Goal: Task Accomplishment & Management: Complete application form

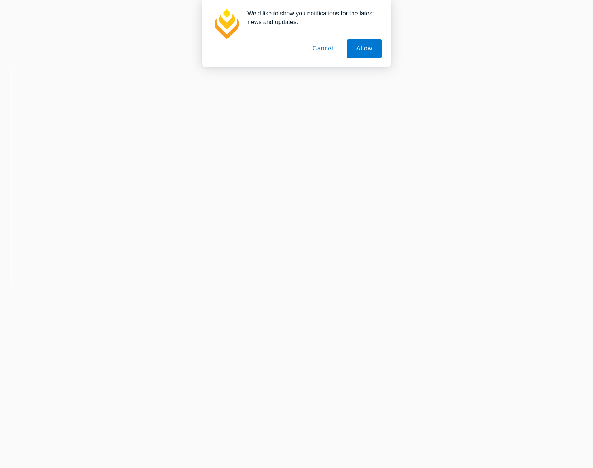
click at [257, 173] on header "2026 PLT Intakes Now Open Your legal career starts here Explore Dates" at bounding box center [148, 134] width 296 height 110
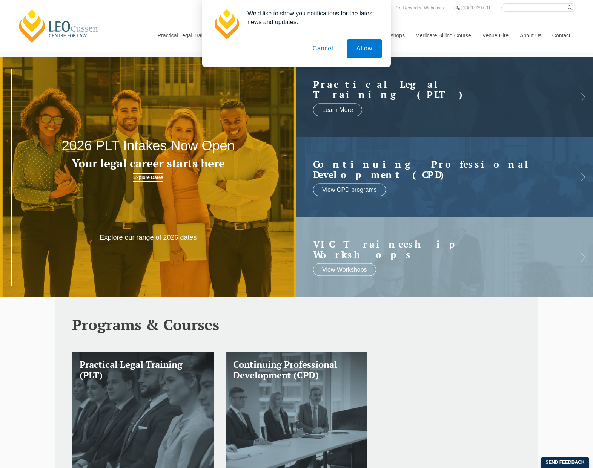
click at [321, 49] on button "Cancel" at bounding box center [323, 48] width 40 height 19
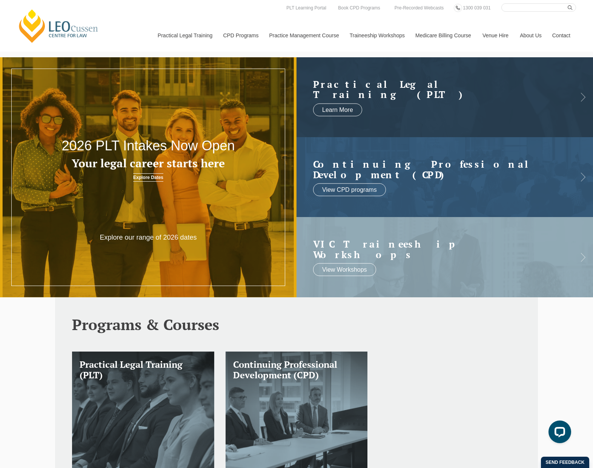
click at [158, 179] on link "Explore Dates" at bounding box center [148, 177] width 30 height 8
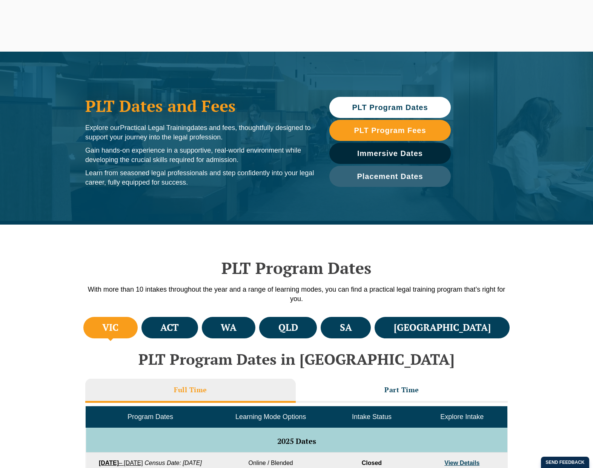
click at [317, 327] on li "QLD" at bounding box center [288, 327] width 58 height 21
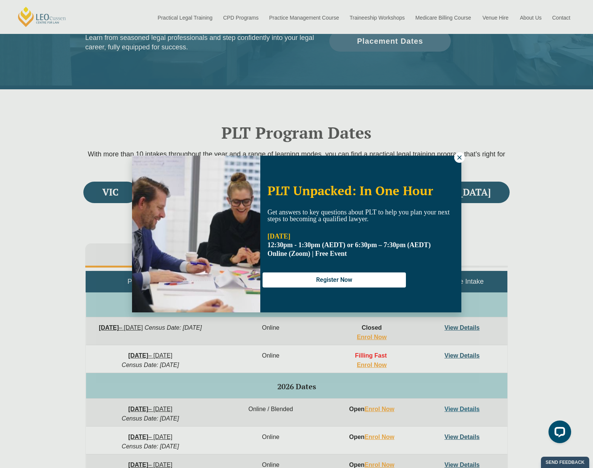
click at [459, 156] on icon at bounding box center [459, 157] width 7 height 7
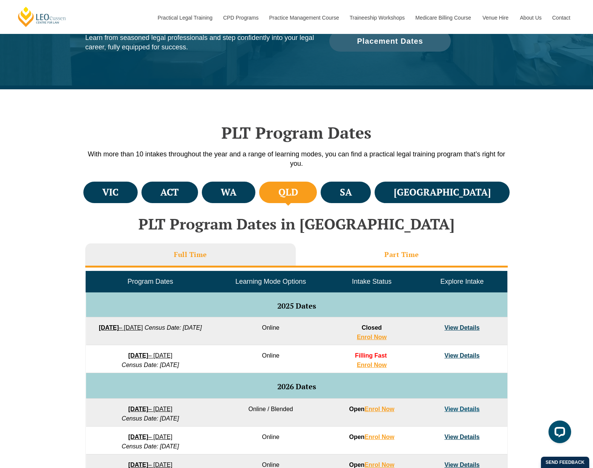
click at [403, 259] on h3 "Part Time" at bounding box center [401, 254] width 35 height 9
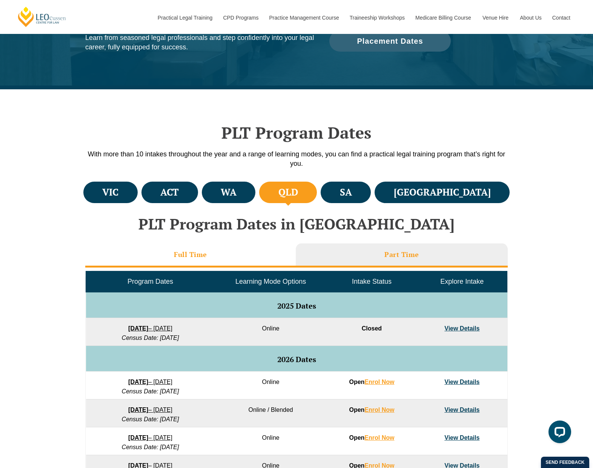
click at [221, 257] on li "Full Time" at bounding box center [190, 256] width 210 height 24
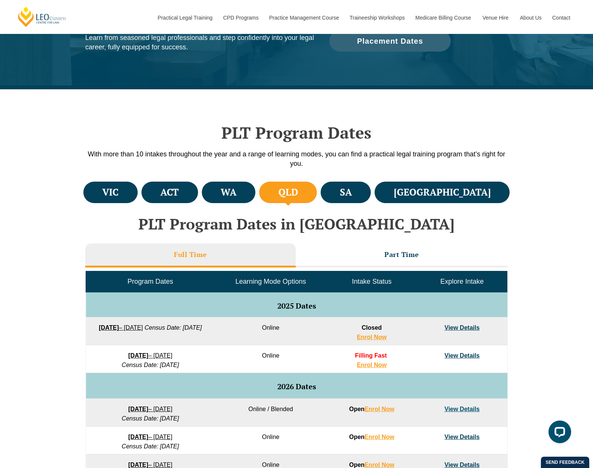
click at [460, 354] on link "View Details" at bounding box center [461, 356] width 35 height 6
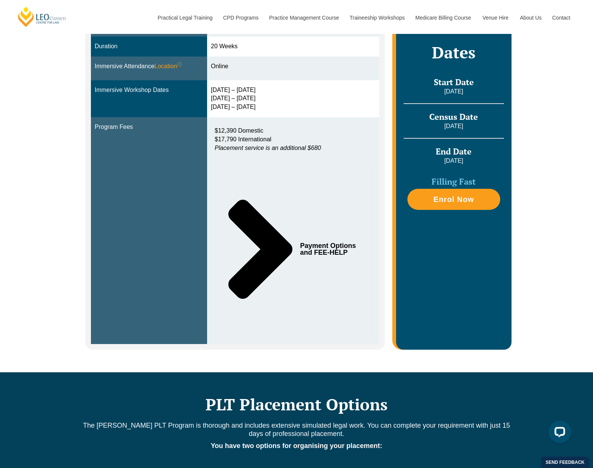
scroll to position [256, 0]
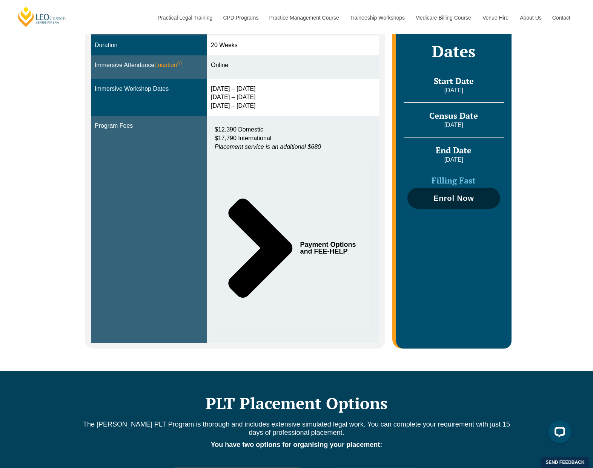
click at [443, 203] on link "Enrol Now" at bounding box center [453, 198] width 93 height 21
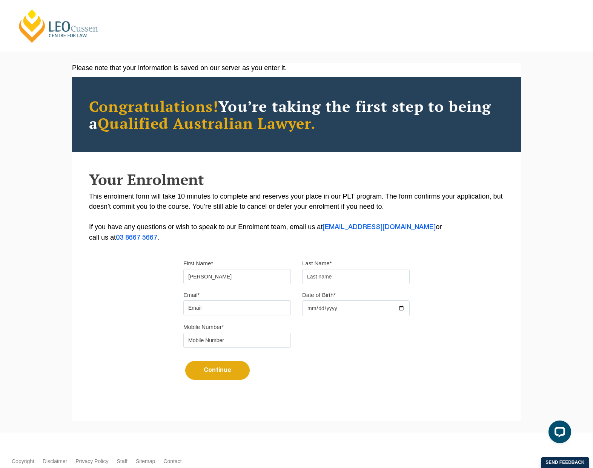
type input "Madeline"
type input "Gordon"
click at [195, 312] on input "Email*" at bounding box center [236, 308] width 107 height 15
type input "maddiegordon@hotmail.com"
click at [360, 306] on input "Date of Birth*" at bounding box center [355, 309] width 107 height 16
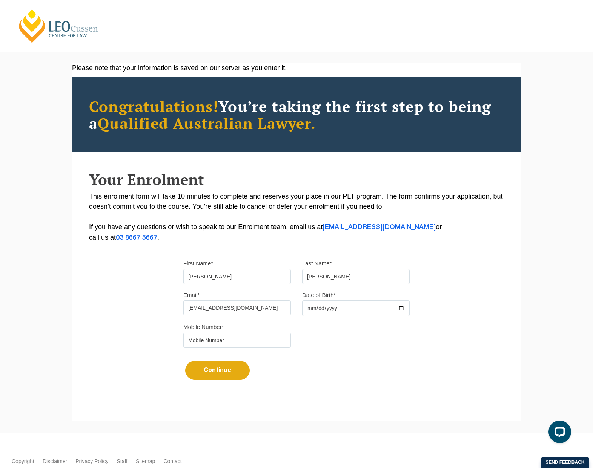
click at [404, 309] on input "Date of Birth*" at bounding box center [355, 309] width 107 height 16
type input "1998-04-19"
click at [212, 346] on input "tel" at bounding box center [236, 340] width 107 height 15
type input "0421277738"
click at [210, 372] on button "Continue" at bounding box center [217, 370] width 64 height 19
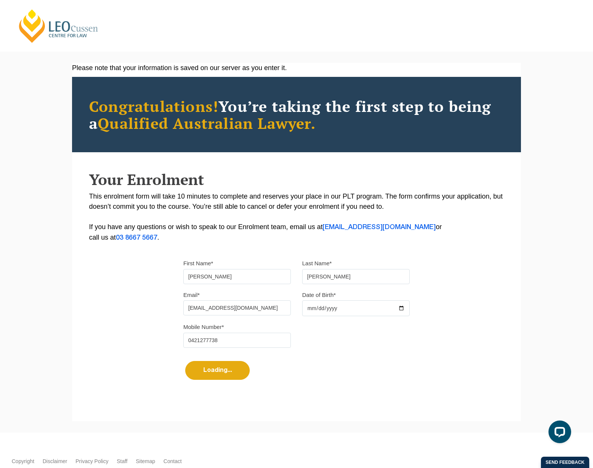
select select
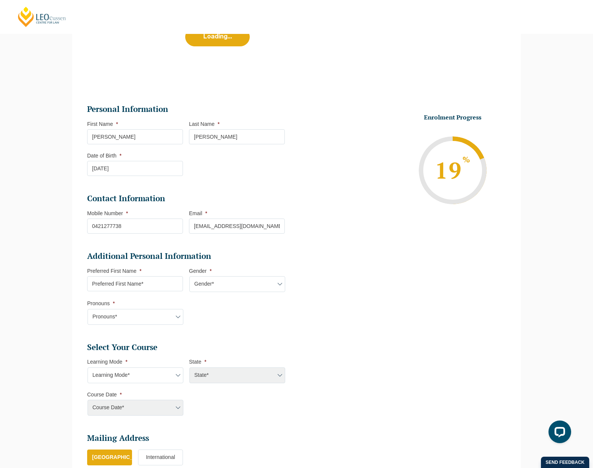
scroll to position [257, 0]
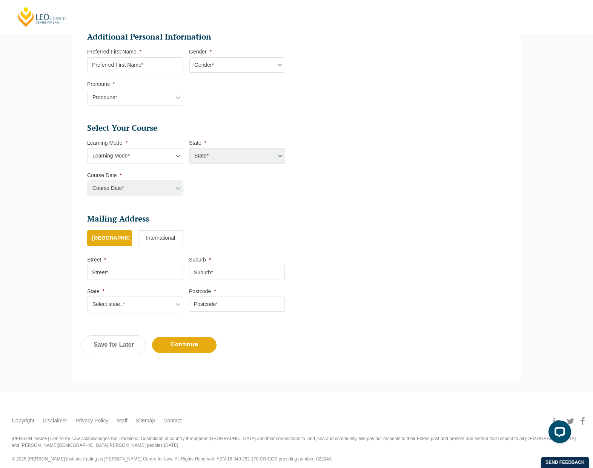
click at [137, 64] on input "Preferred First Name *" at bounding box center [135, 64] width 96 height 15
type input "Maddie"
click at [132, 97] on select "Pronouns* She/Her/Hers He/Him/His They/Them/Theirs Other Prefer not to disclose" at bounding box center [135, 98] width 96 height 16
select select "She/Her/Hers"
click at [87, 90] on select "Pronouns* She/Her/Hers He/Him/His They/Them/Theirs Other Prefer not to disclose" at bounding box center [135, 98] width 96 height 16
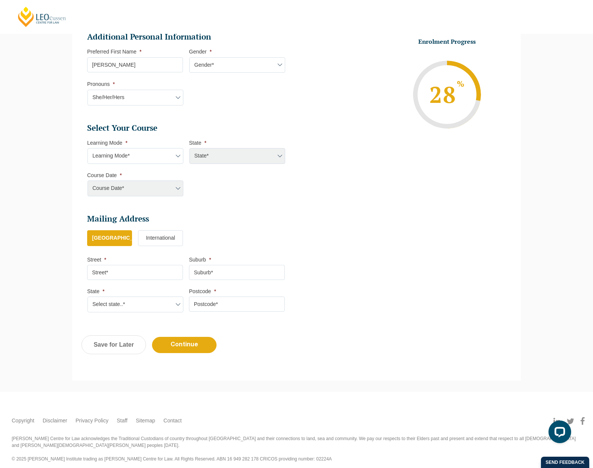
click at [209, 71] on select "Gender* Male Female Nonbinary Intersex Prefer not to disclose Other" at bounding box center [237, 65] width 96 height 16
select select "Female"
click at [189, 58] on select "Gender* Male Female Nonbinary Intersex Prefer not to disclose Other" at bounding box center [237, 65] width 96 height 16
click at [109, 159] on select "Learning Mode* Online Full Time Learning Online Part Time Learning Blended Full…" at bounding box center [135, 156] width 96 height 16
select select "Online Full Time Learning"
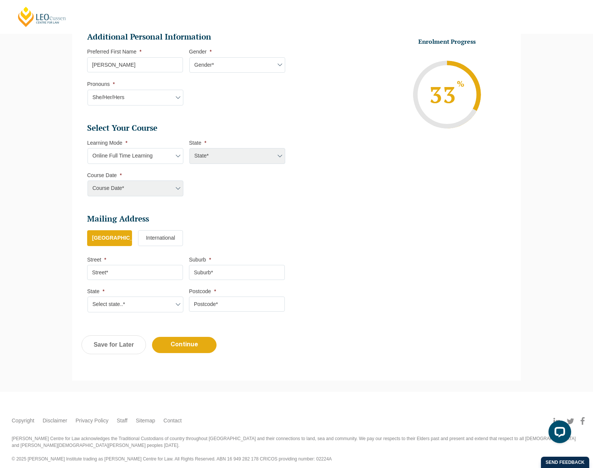
click at [87, 149] on select "Learning Mode* Online Full Time Learning Online Part Time Learning Blended Full…" at bounding box center [135, 156] width 96 height 16
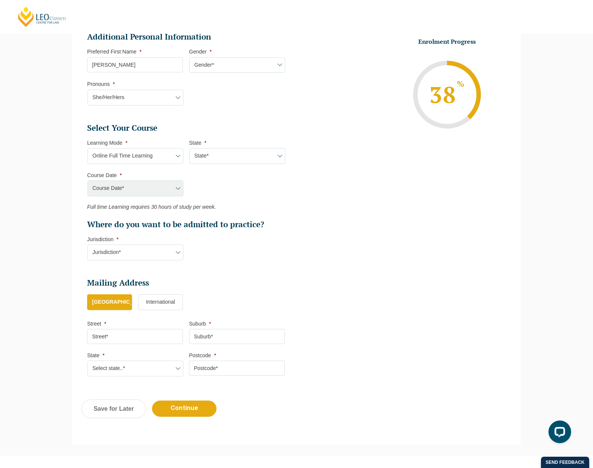
click at [215, 154] on select "State* National (ACT/NSW, VIC, QLD, SA, WA)" at bounding box center [237, 156] width 96 height 16
select select "National (ACT/NSW, VIC, QLD, SA, WA)"
click at [189, 149] on select "State* National (ACT/NSW, VIC, QLD, SA, WA)" at bounding box center [237, 156] width 96 height 16
click at [140, 194] on select "Course Date* December 2025 (08-Dec-2025 to 16-May-2026) January 2026 (27-Jan-20…" at bounding box center [135, 189] width 96 height 16
select select "December 2025 (08-Dec-2025 to 16-May-2026)"
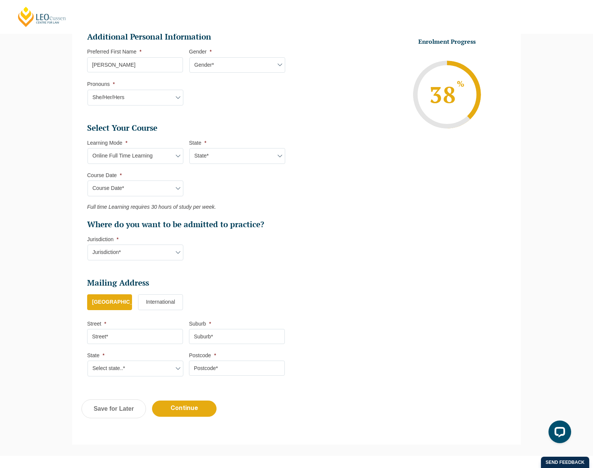
click at [87, 181] on select "Course Date* December 2025 (08-Dec-2025 to 16-May-2026) January 2026 (27-Jan-20…" at bounding box center [135, 189] width 96 height 16
type input "Intake 11 December 2025 FT"
type input "Practical Legal Training (NAT)"
select select "NAT PLT (DEC) 2025 Full Time Online"
click at [145, 254] on select "Jurisdiction* VIC ACT/NSW SA WA QLD" at bounding box center [135, 253] width 96 height 16
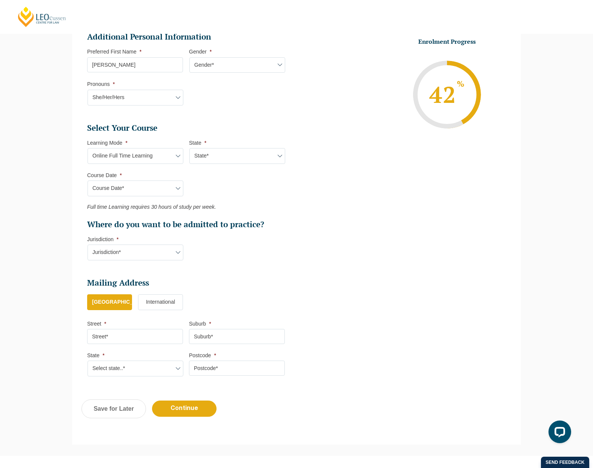
select select "QLD"
click at [87, 245] on select "Jurisdiction* VIC ACT/NSW SA WA QLD" at bounding box center [135, 253] width 96 height 16
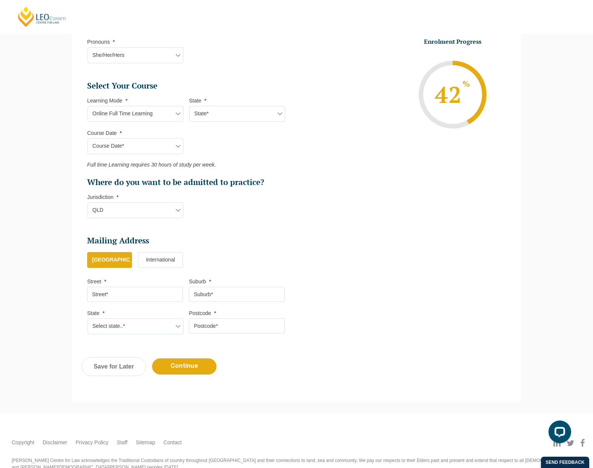
scroll to position [298, 0]
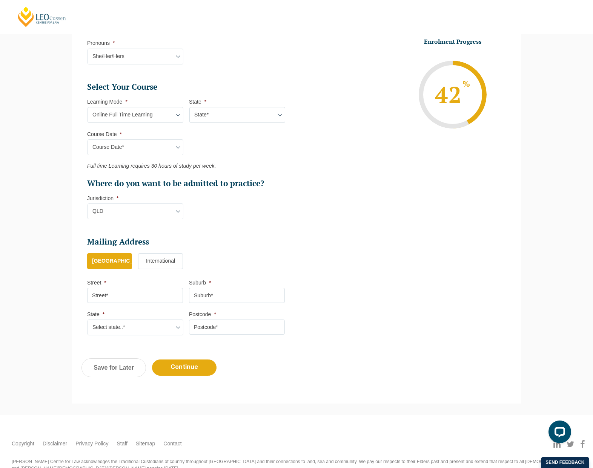
click at [117, 296] on input "Street *" at bounding box center [135, 295] width 96 height 15
type input "6 Healy Court"
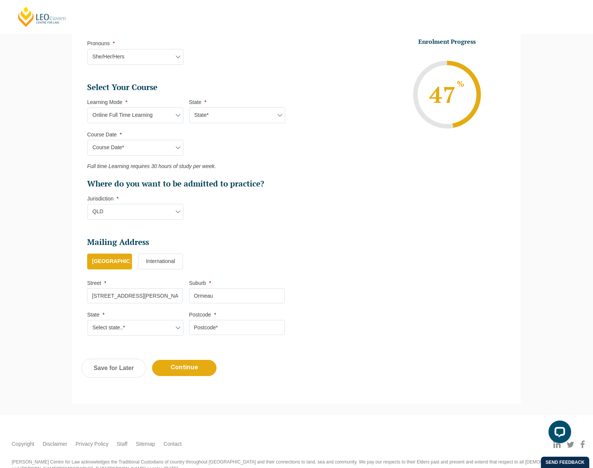
type input "Ormeau"
click at [119, 328] on select "Select state..* VIC WA QLD SA NSW NT ACT TAS" at bounding box center [135, 328] width 96 height 16
select select "QLD"
click at [87, 321] on select "Select state..* VIC WA QLD SA NSW NT ACT TAS" at bounding box center [135, 328] width 96 height 16
click at [225, 327] on input "Postcode *" at bounding box center [237, 327] width 96 height 15
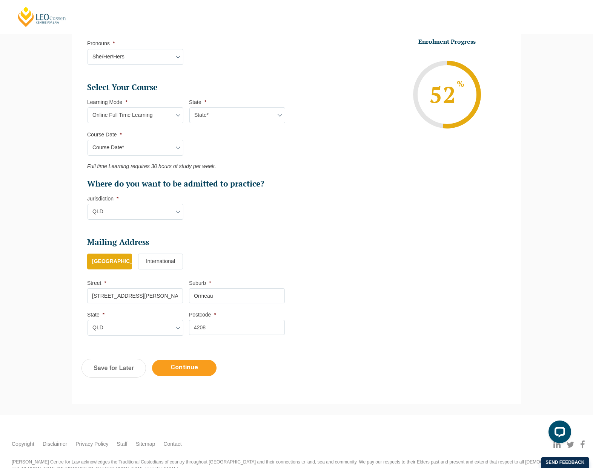
type input "4208"
click at [195, 367] on input "Continue" at bounding box center [184, 368] width 64 height 16
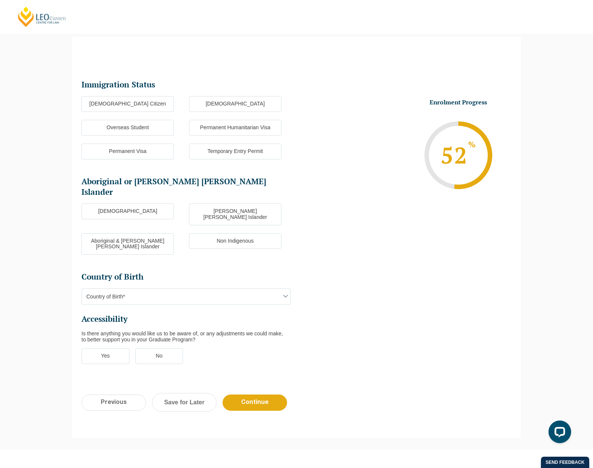
scroll to position [65, 0]
click at [141, 98] on label "Australian Citizen" at bounding box center [127, 105] width 92 height 16
click at [0, 0] on input "Australian Citizen" at bounding box center [0, 0] width 0 height 0
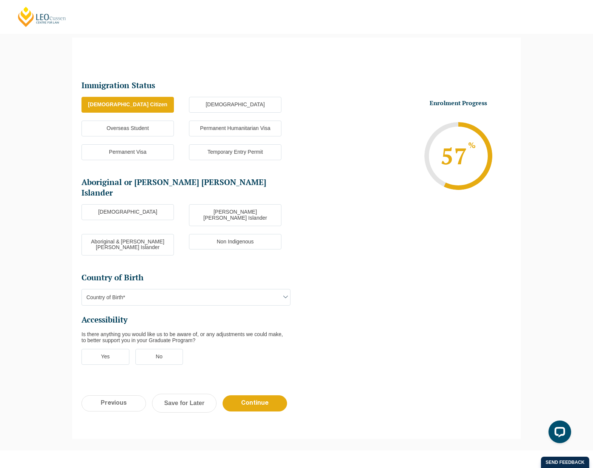
click at [227, 234] on label "Non Indigenous" at bounding box center [235, 242] width 92 height 16
click at [0, 0] on input "Non Indigenous" at bounding box center [0, 0] width 0 height 0
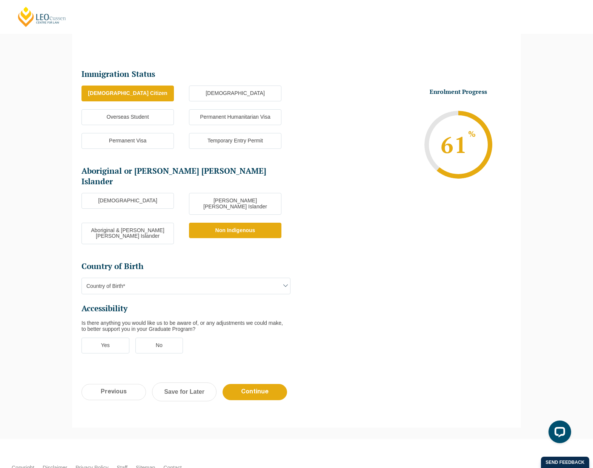
scroll to position [80, 0]
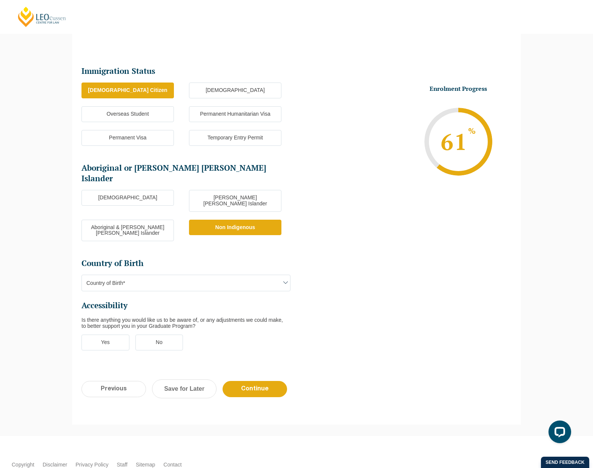
click at [186, 275] on span "Country of Birth*" at bounding box center [186, 283] width 208 height 16
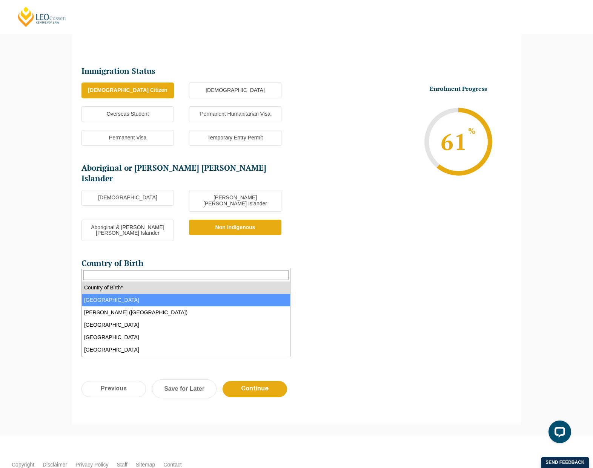
select select "Australia 1101"
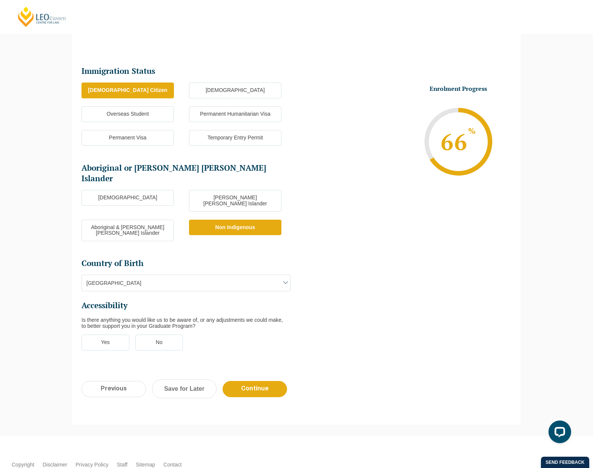
click at [154, 335] on label "No" at bounding box center [159, 343] width 48 height 16
click at [0, 0] on input "No" at bounding box center [0, 0] width 0 height 0
click at [263, 381] on input "Continue" at bounding box center [255, 389] width 64 height 16
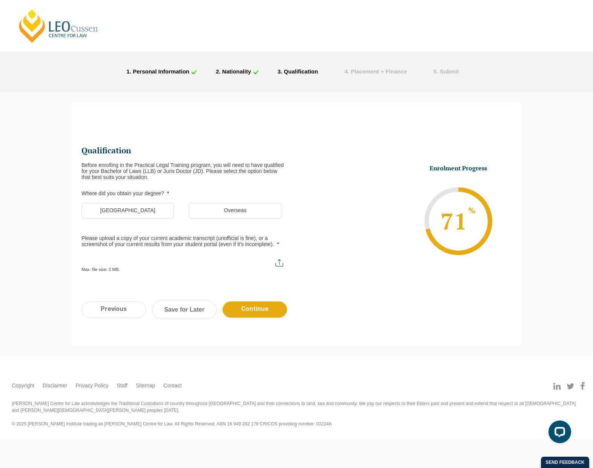
scroll to position [0, 0]
click at [134, 211] on label "Australia" at bounding box center [127, 211] width 92 height 16
click at [0, 0] on input "Australia" at bounding box center [0, 0] width 0 height 0
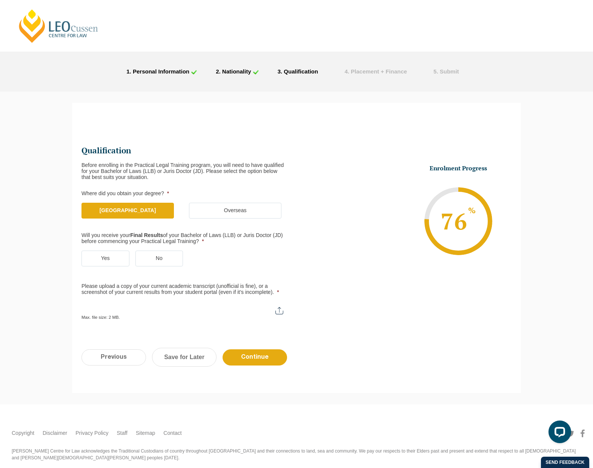
click at [104, 257] on label "Yes" at bounding box center [105, 259] width 48 height 16
click at [0, 0] on input "Yes" at bounding box center [0, 0] width 0 height 0
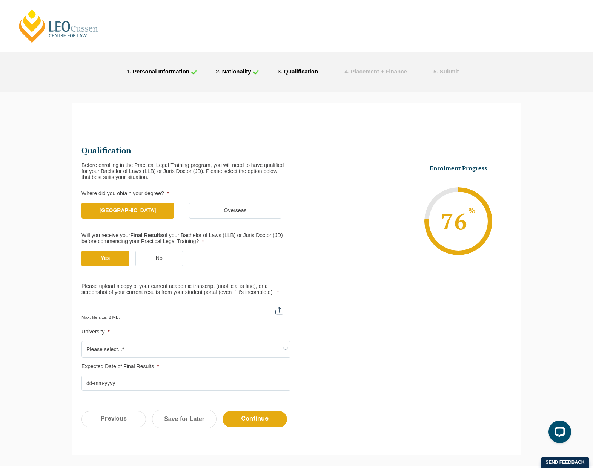
click at [114, 344] on span "Please select...*" at bounding box center [186, 350] width 208 height 16
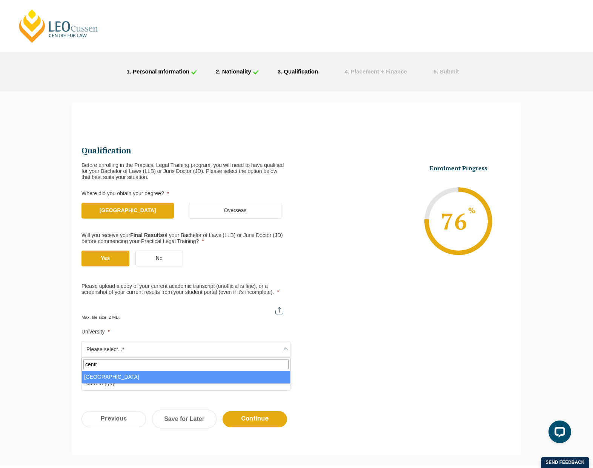
type input "centr"
select select "Central Queensland University"
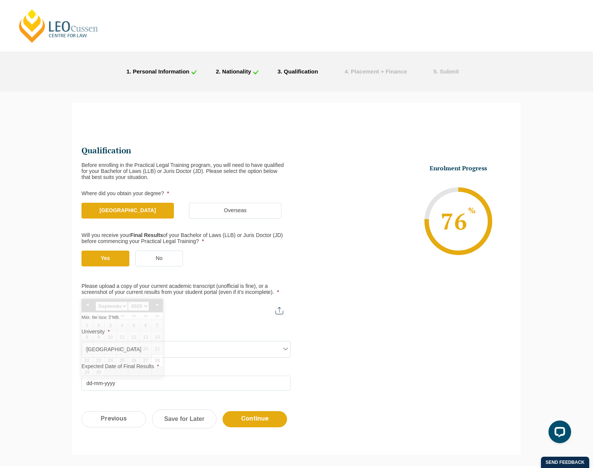
click at [120, 382] on input "Expected Date of Final Results *" at bounding box center [185, 383] width 209 height 15
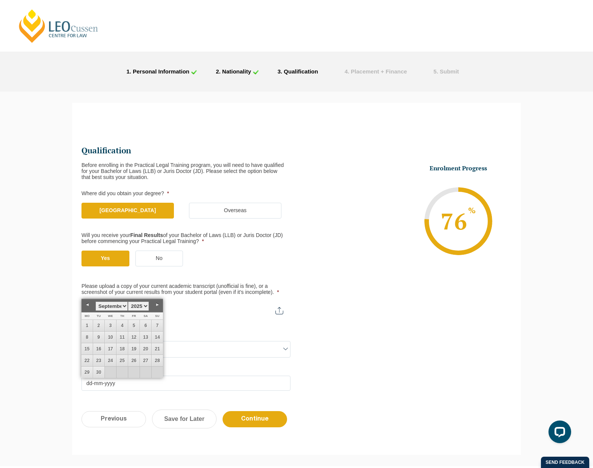
click at [120, 305] on select "January February March April May June July August September October November De…" at bounding box center [111, 306] width 32 height 9
click at [133, 338] on link "7" at bounding box center [133, 337] width 11 height 11
type input "07-11-2025"
click at [131, 337] on link "7" at bounding box center [133, 337] width 11 height 11
click at [492, 364] on ul "Qualification Before enrolling in the Practical Legal Training program, you wil…" at bounding box center [296, 267] width 430 height 247
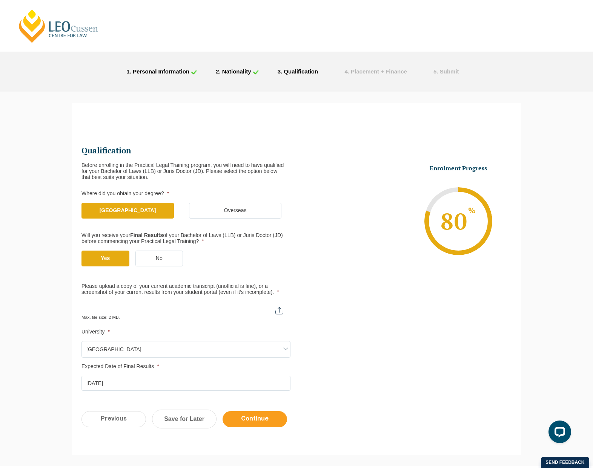
click at [264, 419] on input "Continue" at bounding box center [255, 419] width 64 height 16
click at [212, 310] on input "Please upload a copy of your current academic transcript (unofficial is fine), …" at bounding box center [185, 308] width 209 height 13
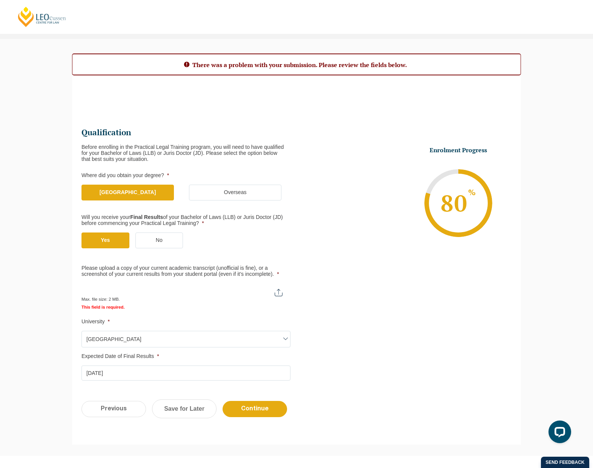
scroll to position [53, 0]
click at [269, 292] on input "Please upload a copy of your current academic transcript (unofficial is fine), …" at bounding box center [185, 289] width 208 height 13
type input "C:\fakepath\UNOFFICIAL TRANSCRIPT 28:9.pdf"
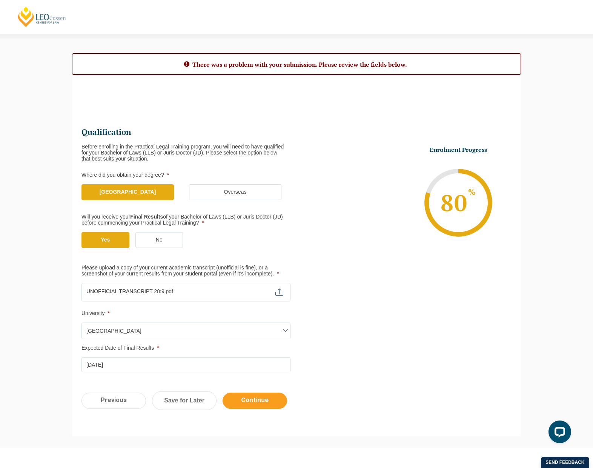
click at [247, 405] on input "Continue" at bounding box center [255, 401] width 64 height 16
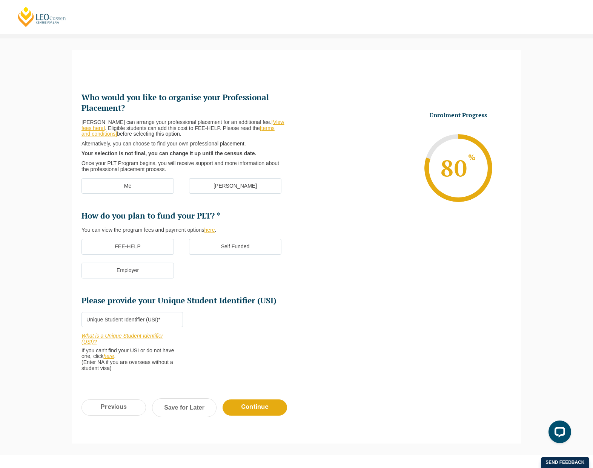
scroll to position [65, 0]
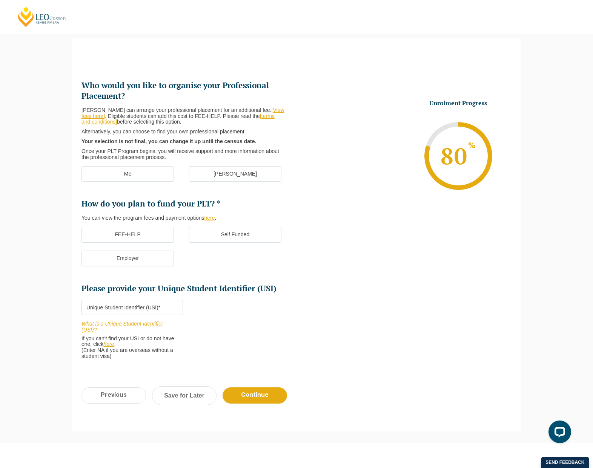
click at [126, 259] on label "Employer" at bounding box center [127, 259] width 92 height 16
click at [0, 0] on input "Employer" at bounding box center [0, 0] width 0 height 0
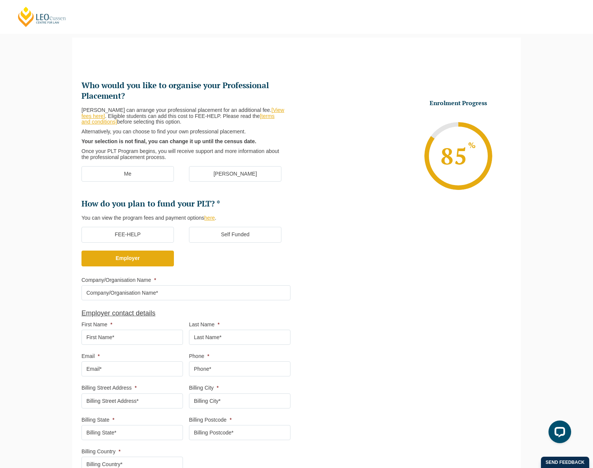
click at [126, 226] on ul "Who would you like to organise your Professional Placement? Leo Cussen can arra…" at bounding box center [188, 292] width 215 height 425
click at [126, 239] on label "FEE-HELP" at bounding box center [127, 235] width 92 height 16
click at [0, 0] on input "FEE-HELP" at bounding box center [0, 0] width 0 height 0
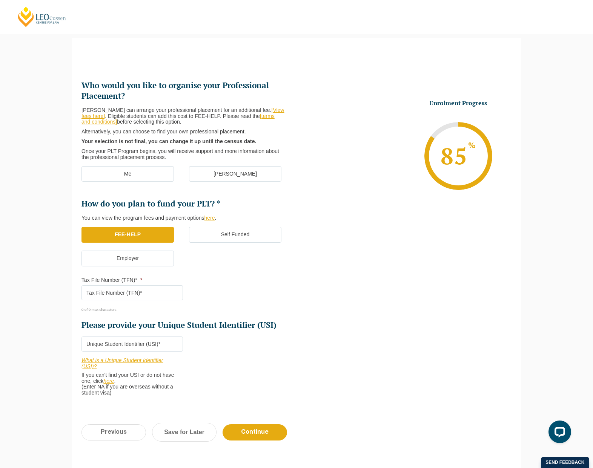
click at [110, 178] on label "Me" at bounding box center [127, 174] width 92 height 16
click at [0, 0] on input "Me" at bounding box center [0, 0] width 0 height 0
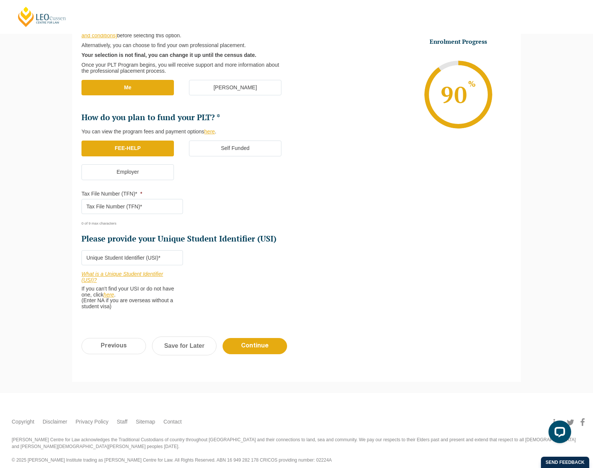
scroll to position [152, 0]
click at [139, 210] on input "Tax File Number (TFN)* *" at bounding box center [131, 206] width 101 height 15
click at [139, 212] on input "Tax File Number (TFN)* *" at bounding box center [131, 206] width 101 height 15
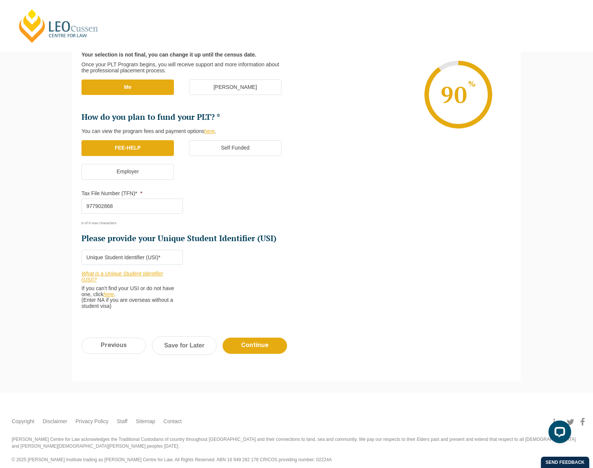
type input "977902868"
click at [160, 257] on input "Please provide your Unique Student Identifier (USI) *" at bounding box center [131, 257] width 101 height 15
paste input "2532199970106"
drag, startPoint x: 138, startPoint y: 254, endPoint x: 153, endPoint y: 260, distance: 16.0
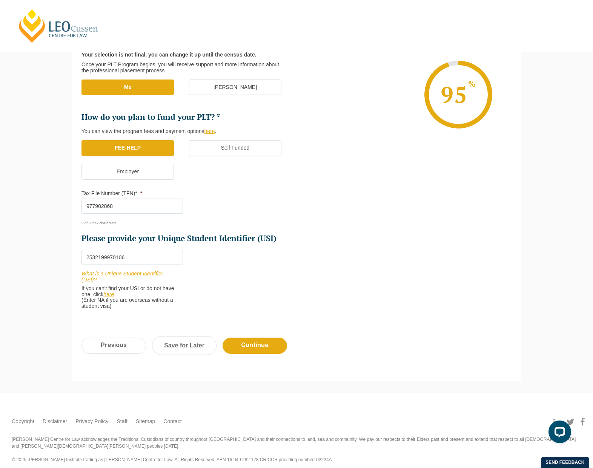
click at [153, 260] on input "2532199970106" at bounding box center [131, 257] width 101 height 15
paste input "MXU6KTNQD"
type input "2MXU6KTNQD"
click at [253, 294] on li "Who would you like to organise your Professional Placement? Leo Cussen can arra…" at bounding box center [188, 156] width 215 height 324
click at [260, 345] on input "Continue" at bounding box center [255, 346] width 64 height 16
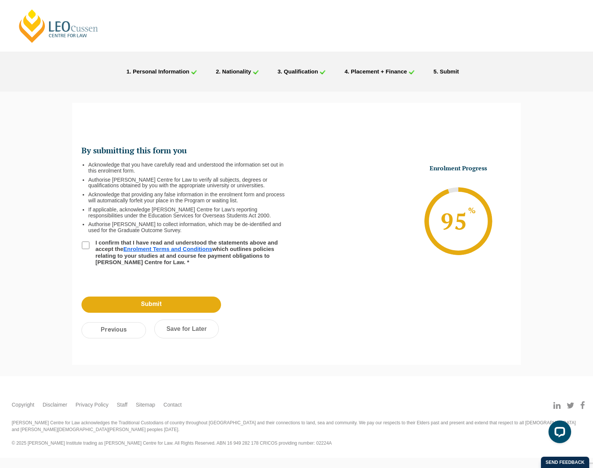
scroll to position [0, 0]
click at [87, 246] on input "I confirm that I have read and understood the statements above and accept the E…" at bounding box center [86, 246] width 8 height 8
checkbox input "true"
click at [154, 302] on input "Submit" at bounding box center [151, 305] width 140 height 16
